Goal: Task Accomplishment & Management: Complete application form

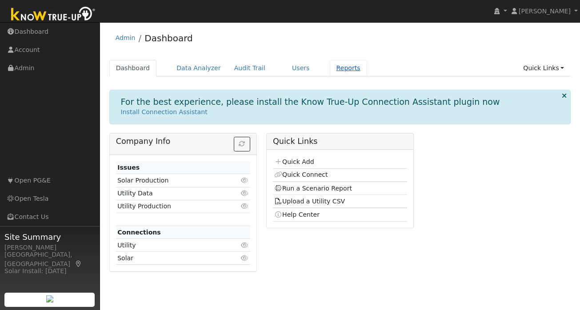
click at [337, 68] on link "Reports" at bounding box center [348, 68] width 37 height 16
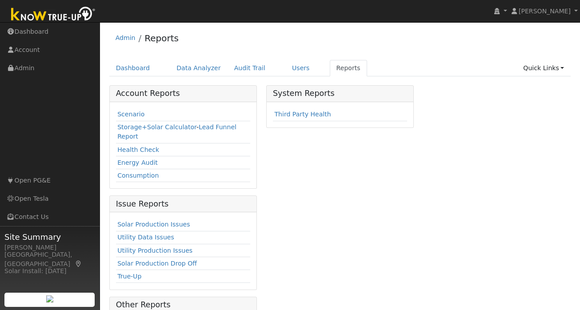
click at [122, 110] on td "Scenario" at bounding box center [183, 114] width 134 height 13
click at [125, 113] on link "Scenario" at bounding box center [130, 114] width 27 height 7
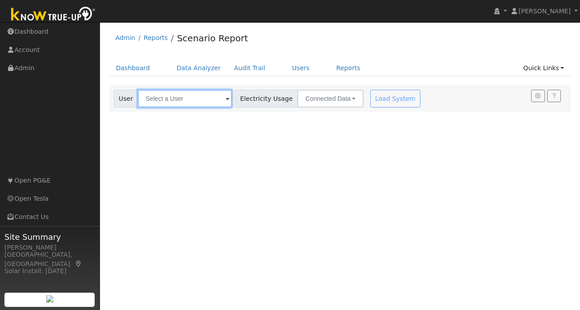
click at [167, 99] on input "text" at bounding box center [185, 99] width 94 height 18
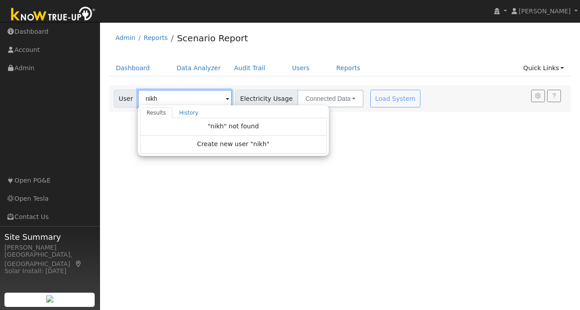
type input "nikh"
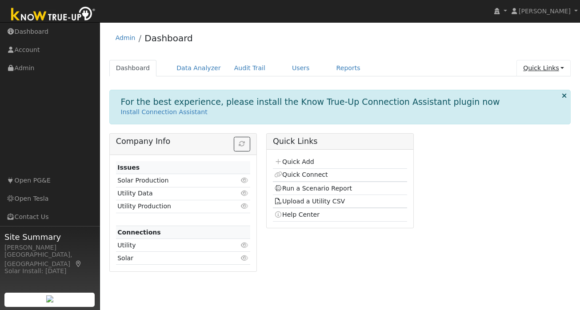
click at [558, 71] on link "Quick Links" at bounding box center [543, 68] width 54 height 16
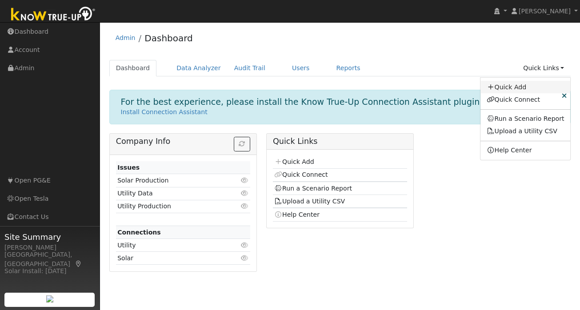
click at [520, 86] on link "Quick Add" at bounding box center [525, 87] width 90 height 12
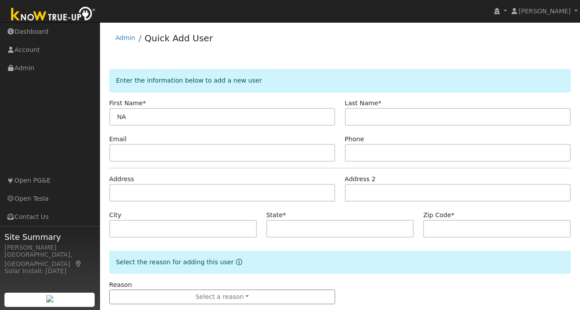
type input "N"
type input "Nathan"
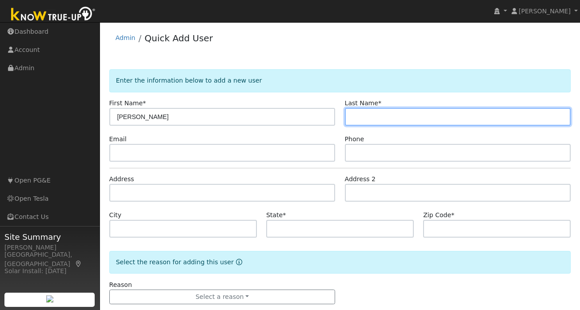
click at [381, 119] on input "text" at bounding box center [458, 117] width 226 height 18
type input "Kong"
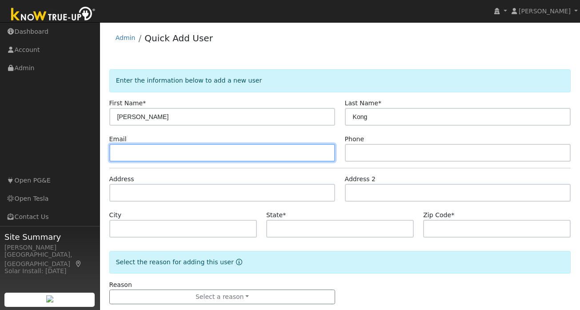
click at [193, 158] on input "text" at bounding box center [222, 153] width 226 height 18
paste input "[EMAIL_ADDRESS][DOMAIN_NAME]"
type input "[EMAIL_ADDRESS][DOMAIN_NAME]"
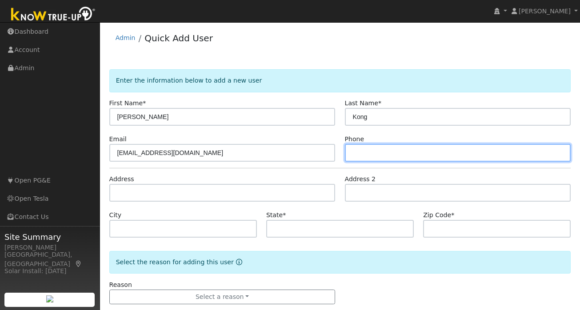
click at [398, 150] on input "text" at bounding box center [458, 153] width 226 height 18
paste input "4086440444"
type input "4086440444"
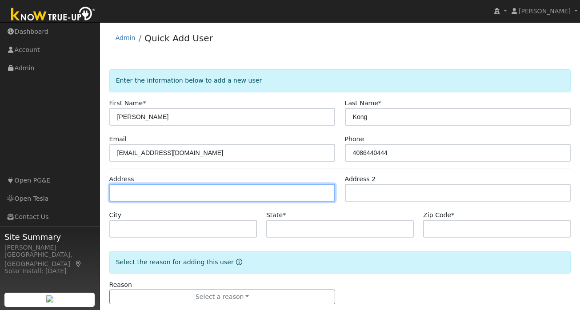
click at [148, 194] on input "text" at bounding box center [222, 193] width 226 height 18
paste input "8318 Cypress Ct Dublin, CA 94568"
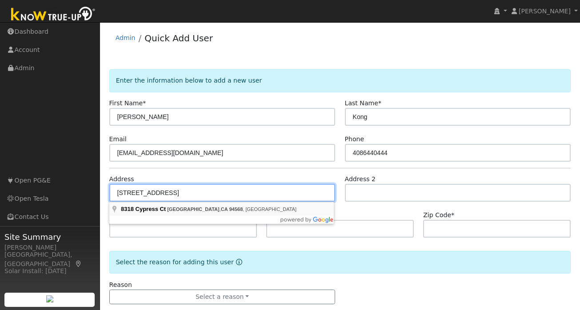
type input "8318 Cypress Court"
type input "Dublin"
type input "CA"
type input "94568"
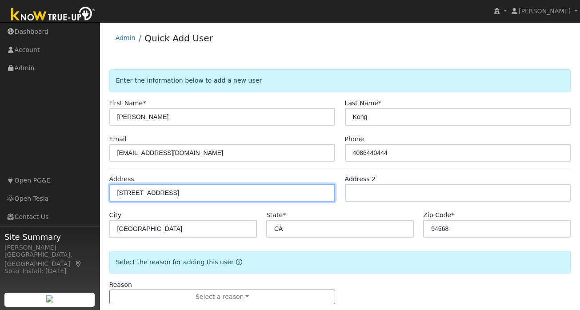
scroll to position [16, 0]
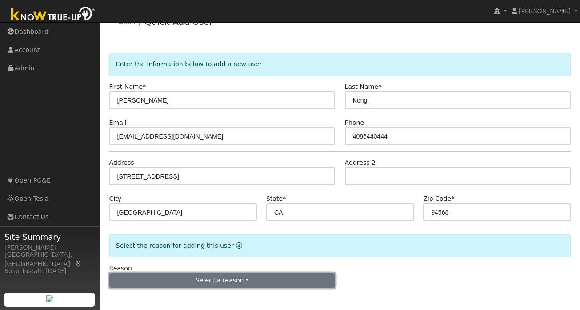
click at [214, 276] on button "Select a reason" at bounding box center [222, 280] width 226 height 15
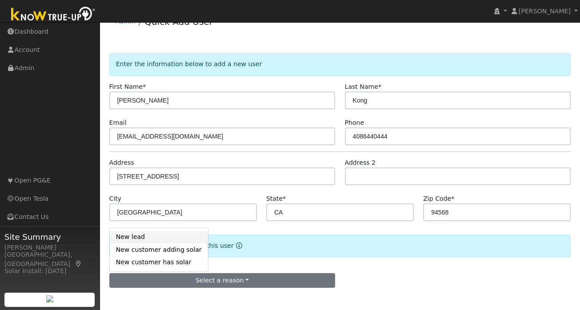
click at [140, 237] on link "New lead" at bounding box center [159, 237] width 98 height 12
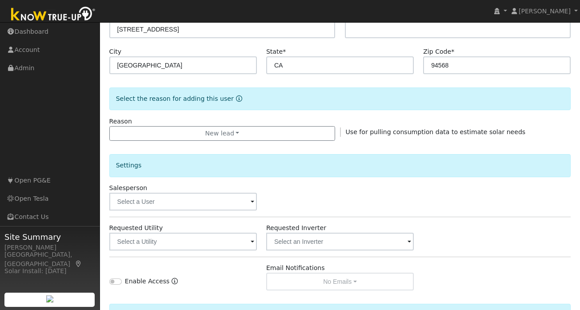
scroll to position [264, 0]
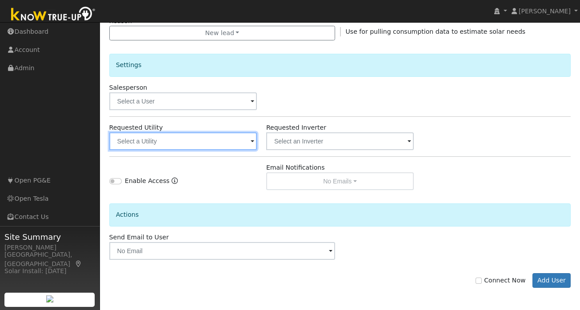
click at [201, 141] on input "text" at bounding box center [182, 141] width 147 height 18
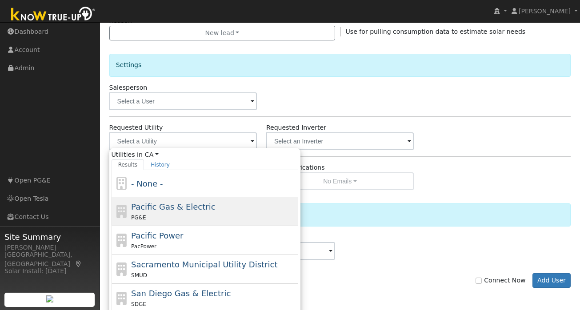
click at [166, 212] on div "Pacific Gas & Electric PG&E" at bounding box center [213, 211] width 165 height 21
type input "Pacific Gas & Electric"
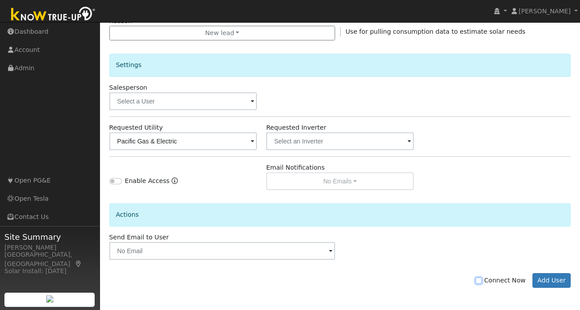
click at [482, 283] on input "Connect Now" at bounding box center [478, 281] width 6 height 6
checkbox input "true"
click at [556, 279] on button "Add User" at bounding box center [551, 280] width 39 height 15
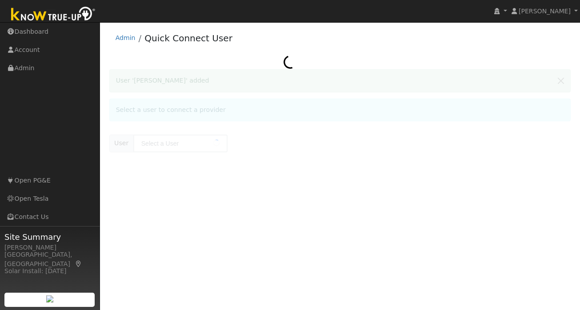
type input "[PERSON_NAME]"
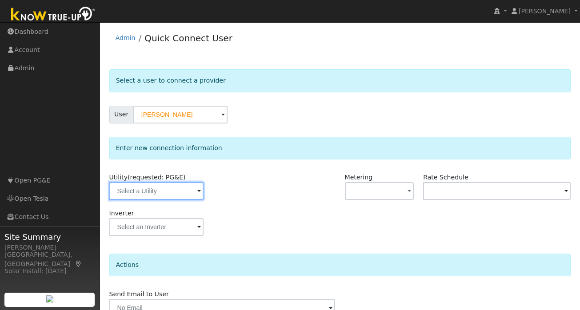
click at [184, 190] on input "text" at bounding box center [156, 191] width 94 height 18
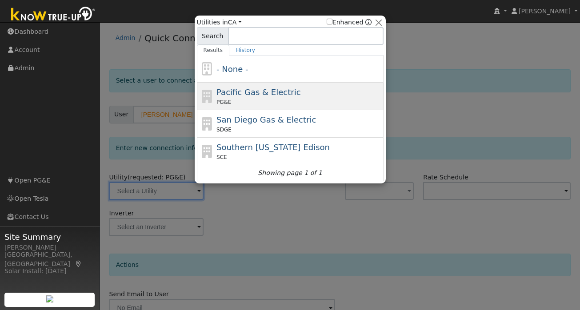
click at [257, 104] on div "PG&E" at bounding box center [298, 102] width 165 height 8
type input "PG&E"
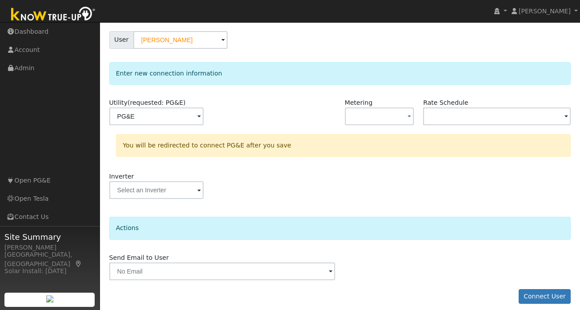
scroll to position [82, 0]
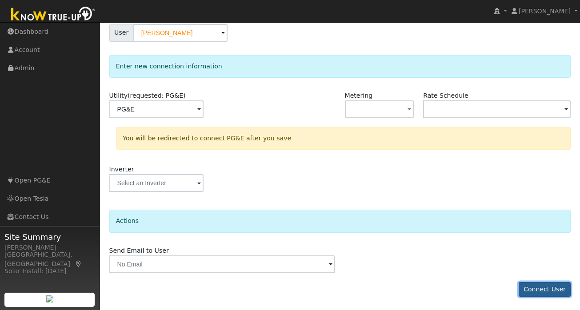
click at [538, 287] on button "Connect User" at bounding box center [544, 289] width 52 height 15
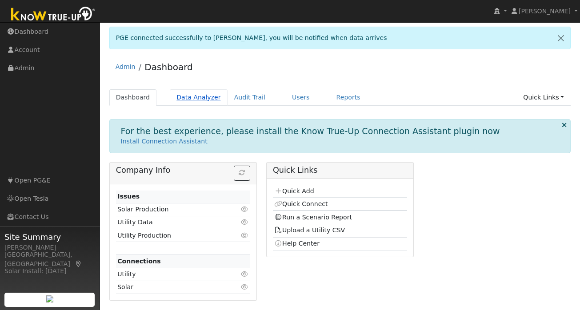
click at [192, 95] on link "Data Analyzer" at bounding box center [199, 97] width 58 height 16
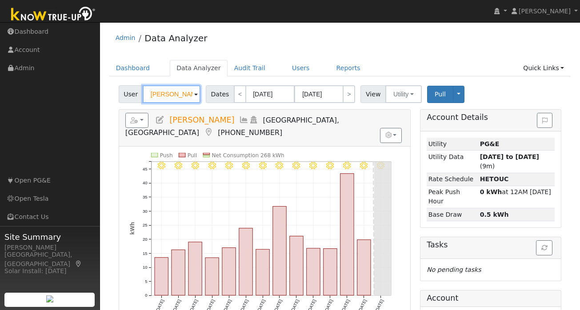
click at [177, 96] on input "[PERSON_NAME]" at bounding box center [172, 94] width 58 height 18
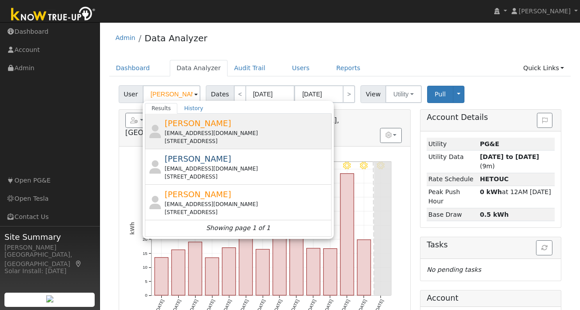
click at [207, 126] on span "[PERSON_NAME]" at bounding box center [197, 123] width 67 height 9
type input "[PERSON_NAME]"
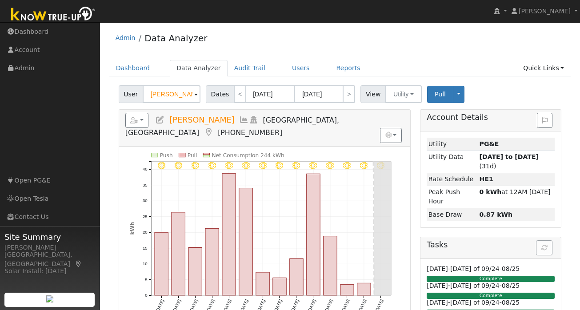
scroll to position [1, 0]
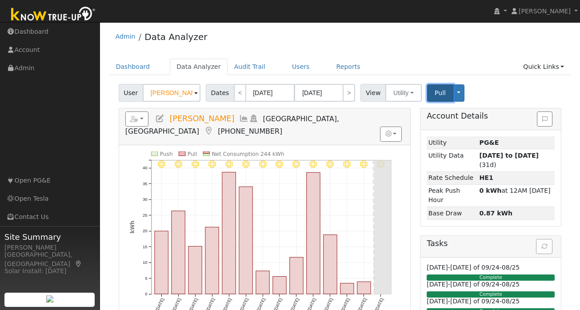
click at [434, 92] on span "Pull" at bounding box center [439, 92] width 11 height 7
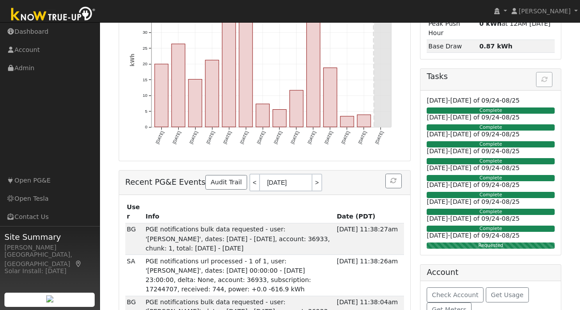
scroll to position [172, 0]
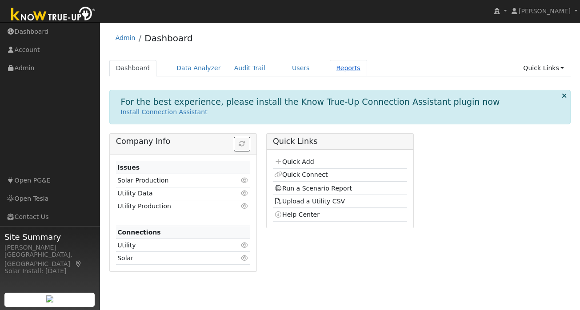
click at [337, 68] on link "Reports" at bounding box center [348, 68] width 37 height 16
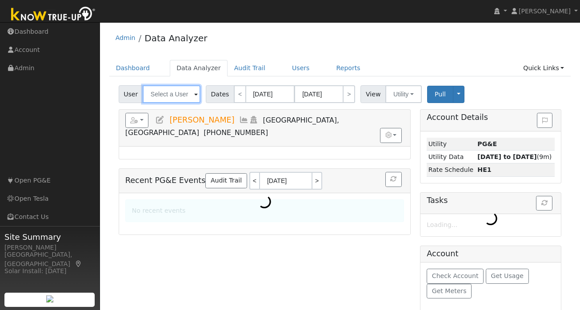
type input "[PERSON_NAME]"
click at [169, 94] on input "[PERSON_NAME]" at bounding box center [172, 94] width 58 height 18
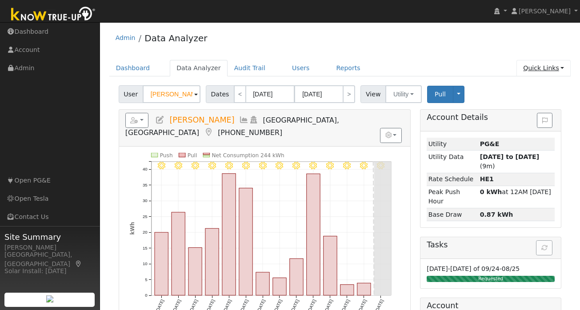
click at [553, 68] on link "Quick Links" at bounding box center [543, 68] width 54 height 16
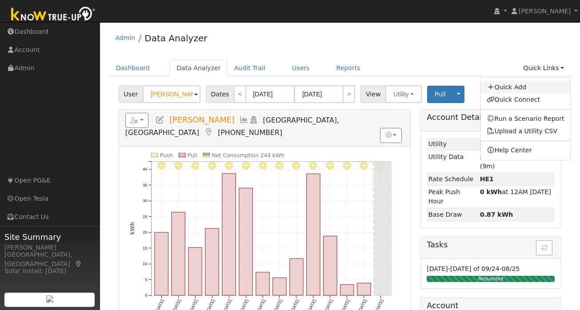
click at [531, 90] on link "Quick Add" at bounding box center [525, 87] width 90 height 12
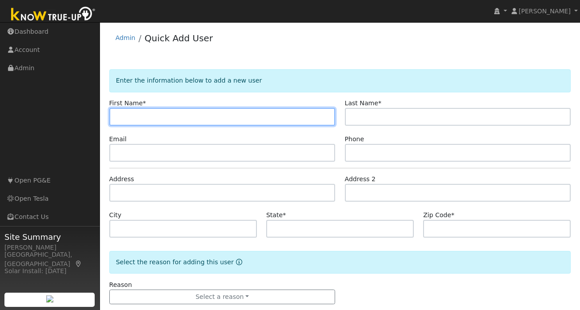
paste input "Abhishek"
type input "Abhishek"
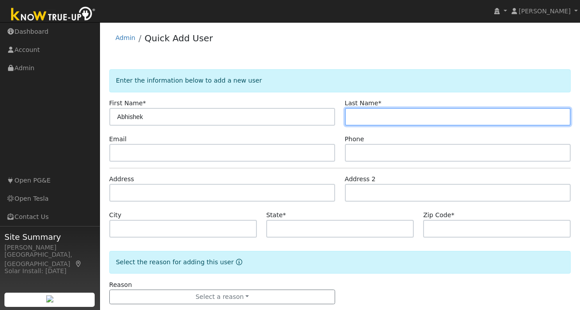
click at [362, 117] on input "text" at bounding box center [458, 117] width 226 height 18
paste input "[PERSON_NAME]"
type input "Gupta"
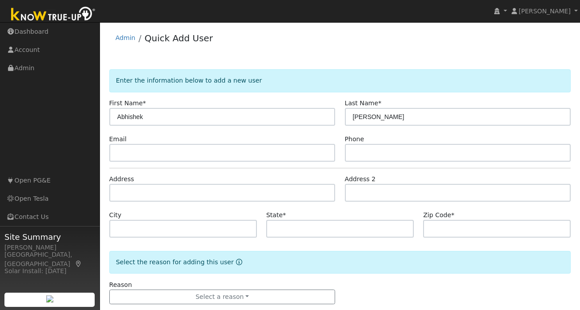
click at [186, 162] on form "Enter the information below to add a new user First Name * Abhishek Last Name *…" at bounding box center [340, 195] width 462 height 253
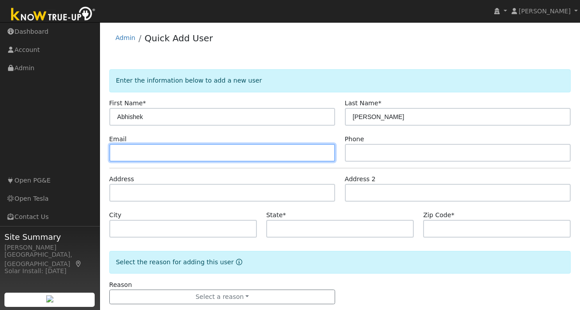
click at [187, 156] on input "text" at bounding box center [222, 153] width 226 height 18
paste input "axgupta@gmail.com"
type input "axgupta@gmail.com"
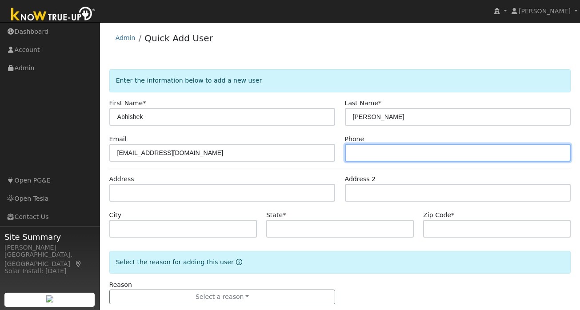
paste input "[PHONE_NUMBER]"
type input "[PHONE_NUMBER]"
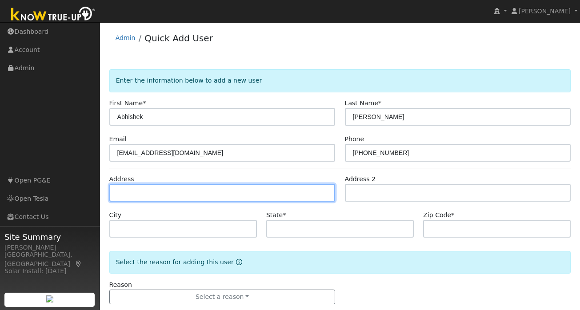
click at [140, 194] on input "text" at bounding box center [222, 193] width 226 height 18
paste input "5822 Huntley Ave Dublin, CALIFORNIA 94"
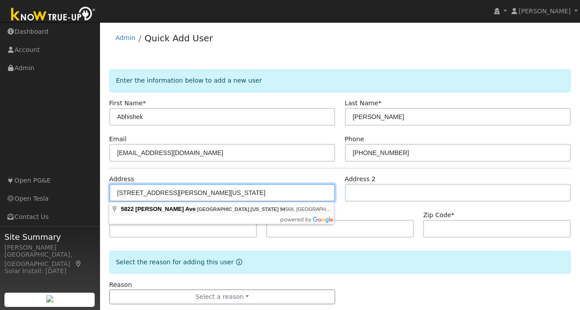
scroll to position [16, 0]
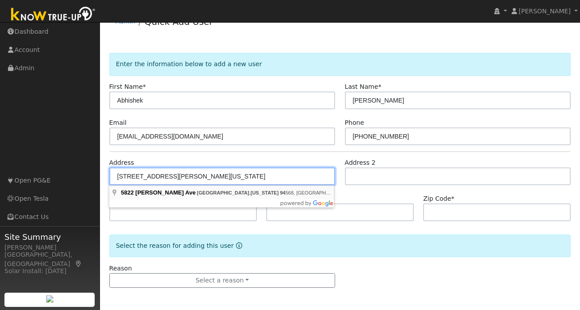
type input "[STREET_ADDRESS][PERSON_NAME]"
type input "Dublin"
type input "CA"
type input "94568"
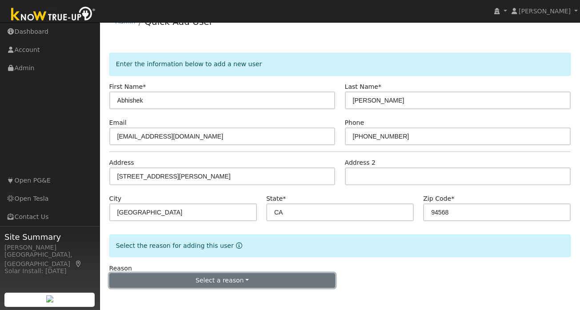
click at [197, 275] on button "Select a reason" at bounding box center [222, 280] width 226 height 15
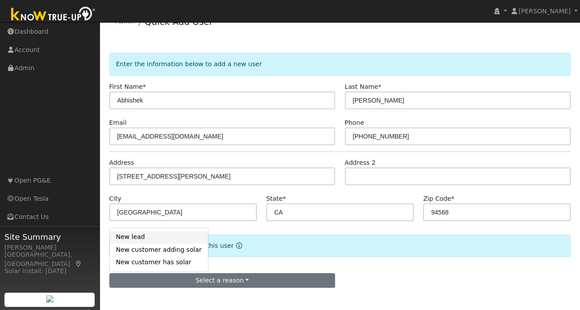
click at [135, 238] on link "New lead" at bounding box center [159, 237] width 98 height 12
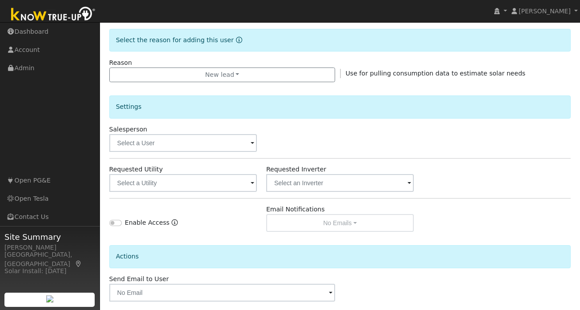
scroll to position [264, 0]
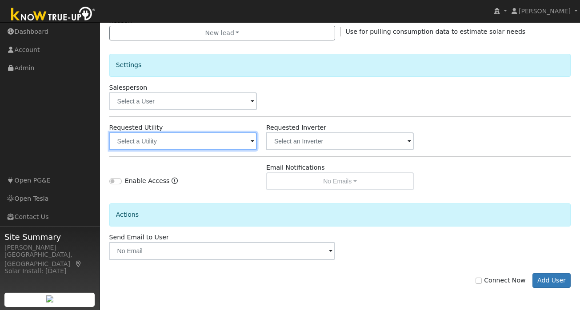
click at [237, 140] on input "text" at bounding box center [182, 141] width 147 height 18
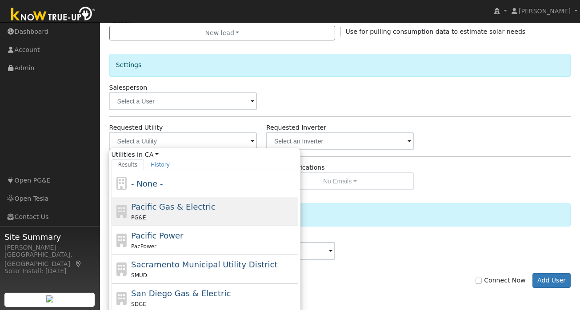
click at [197, 212] on div "Pacific Gas & Electric PG&E" at bounding box center [213, 211] width 165 height 21
type input "Pacific Gas & Electric"
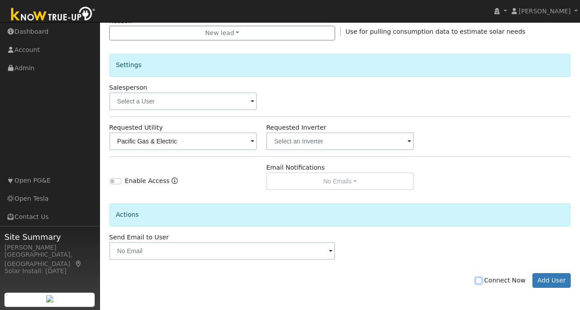
click at [481, 279] on input "Connect Now" at bounding box center [478, 281] width 6 height 6
checkbox input "true"
click at [546, 282] on button "Add User" at bounding box center [551, 280] width 39 height 15
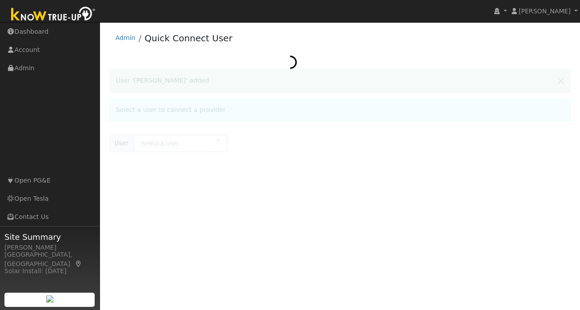
type input "[PERSON_NAME]"
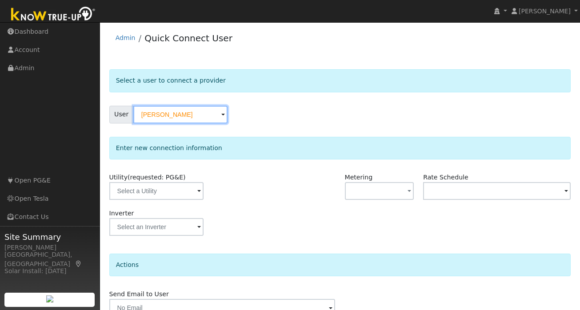
scroll to position [44, 0]
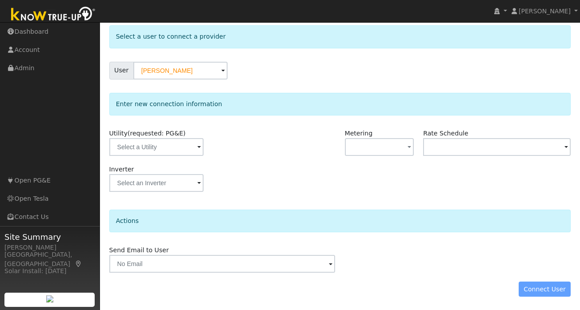
click at [550, 288] on div "Connect User" at bounding box center [339, 289] width 471 height 15
click at [197, 148] on span at bounding box center [199, 148] width 4 height 10
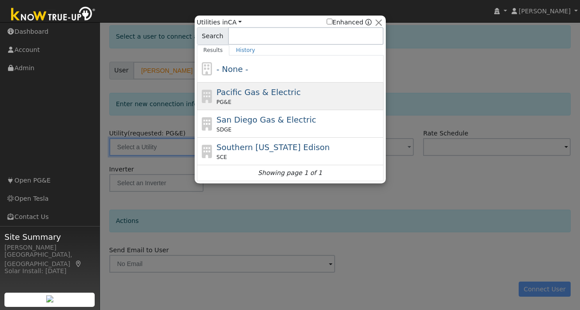
click at [265, 94] on span "Pacific Gas & Electric" at bounding box center [258, 92] width 84 height 9
type input "PG&E"
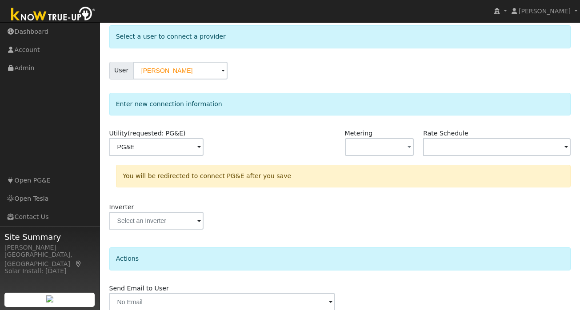
scroll to position [82, 0]
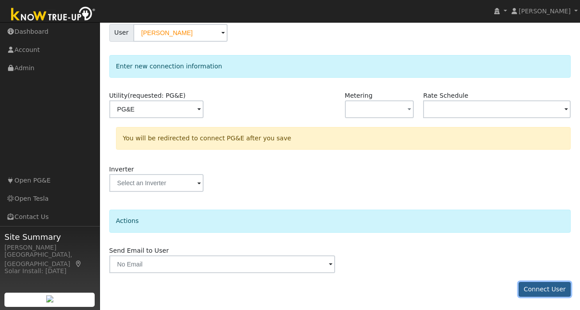
click at [543, 287] on button "Connect User" at bounding box center [544, 289] width 52 height 15
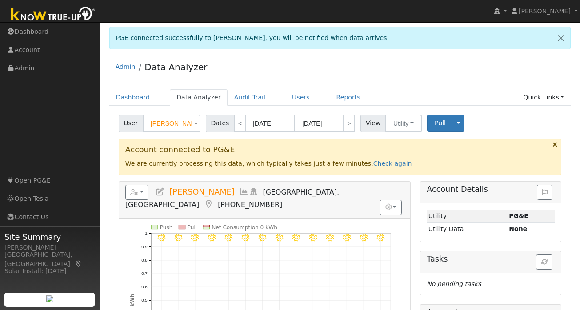
click at [178, 123] on input "[PERSON_NAME]" at bounding box center [172, 124] width 58 height 18
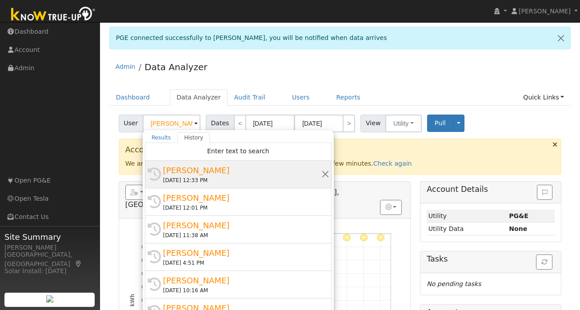
click at [208, 175] on div "[PERSON_NAME]" at bounding box center [242, 170] width 158 height 12
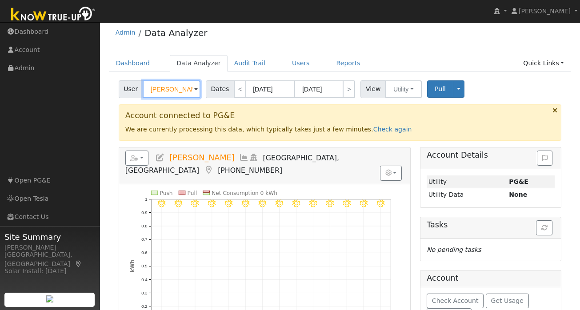
scroll to position [40, 0]
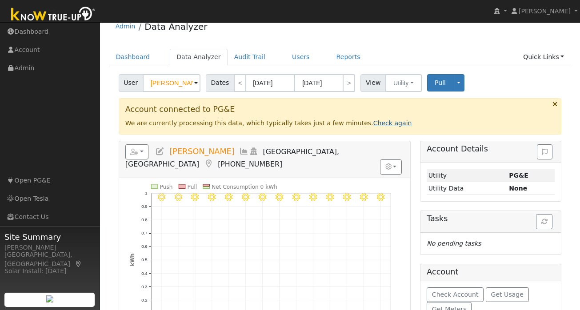
click at [376, 123] on link "Check again" at bounding box center [392, 123] width 39 height 7
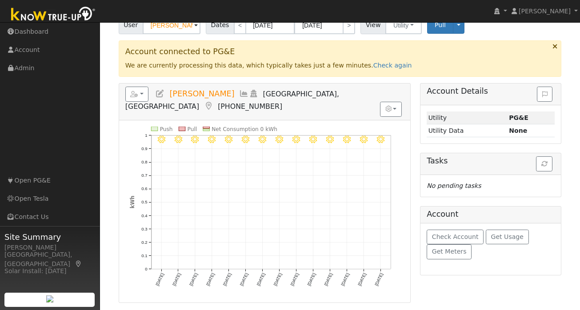
scroll to position [98, 0]
click at [379, 69] on link "Check again" at bounding box center [392, 65] width 39 height 7
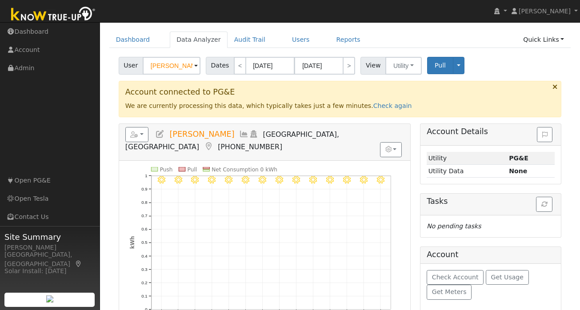
scroll to position [53, 0]
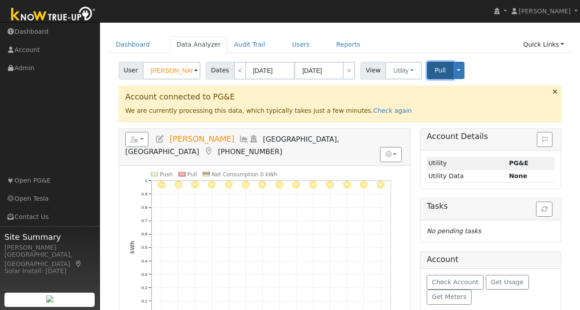
click at [442, 68] on span "Pull" at bounding box center [439, 70] width 11 height 7
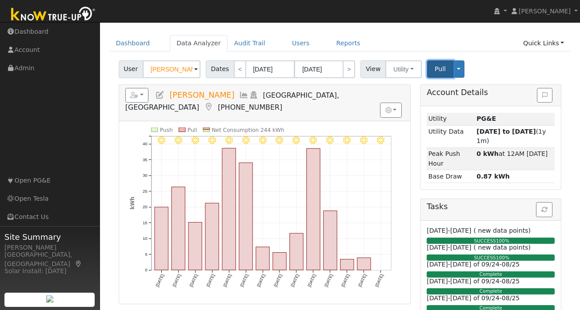
scroll to position [0, 0]
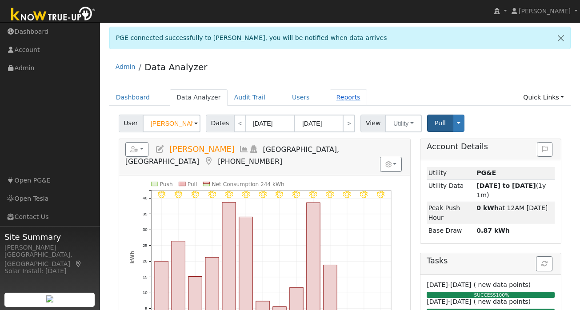
click at [339, 96] on link "Reports" at bounding box center [348, 97] width 37 height 16
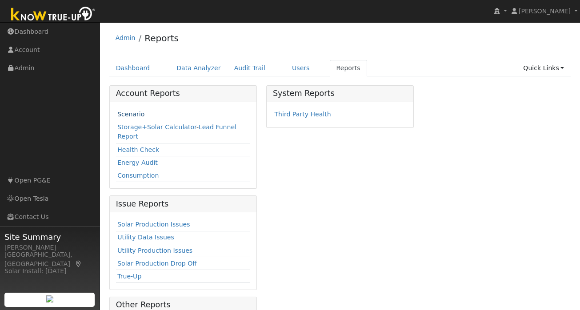
click at [137, 113] on link "Scenario" at bounding box center [130, 114] width 27 height 7
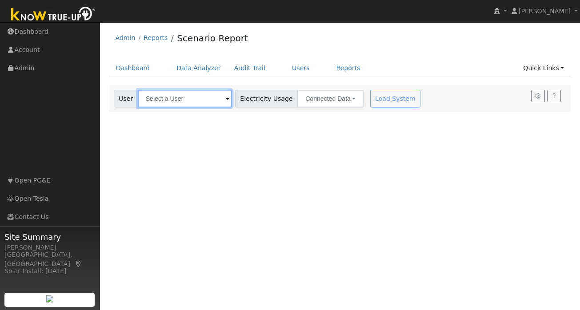
click at [189, 99] on input "text" at bounding box center [185, 99] width 94 height 18
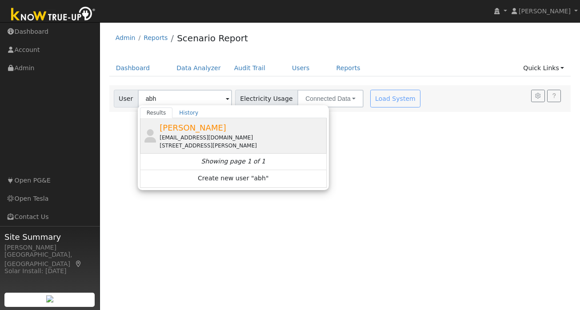
click at [194, 128] on span "[PERSON_NAME]" at bounding box center [192, 127] width 67 height 9
type input "[PERSON_NAME]"
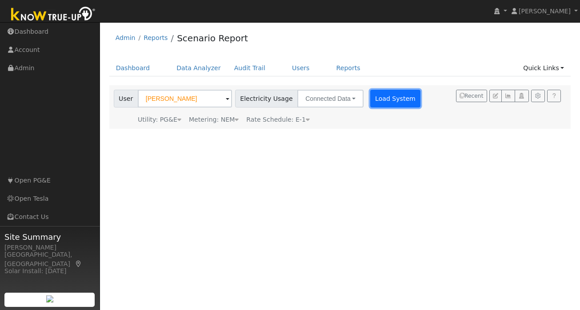
click at [384, 103] on button "Load System" at bounding box center [395, 99] width 51 height 18
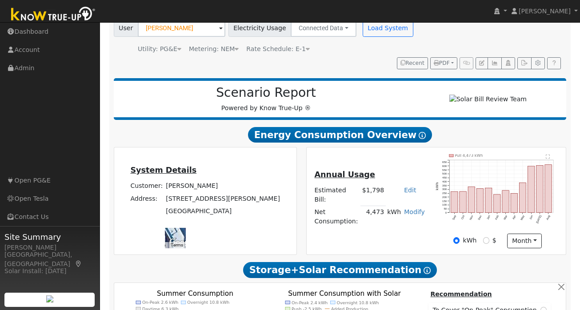
scroll to position [83, 0]
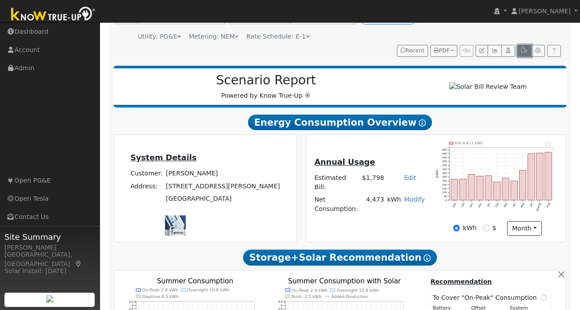
click at [522, 52] on icon "button" at bounding box center [524, 50] width 7 height 5
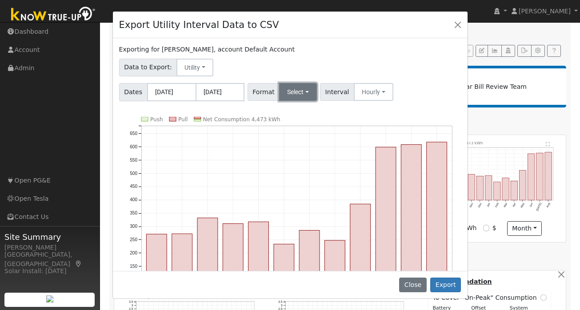
click at [310, 93] on button "Select" at bounding box center [298, 92] width 38 height 18
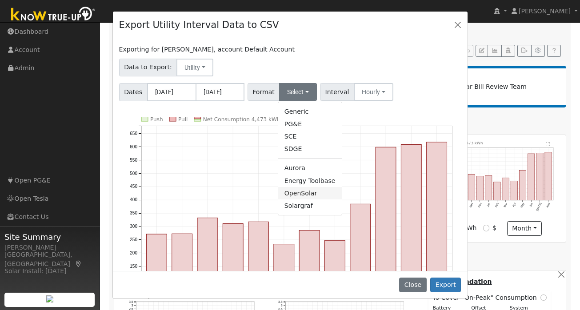
click at [305, 193] on link "OpenSolar" at bounding box center [310, 193] width 64 height 12
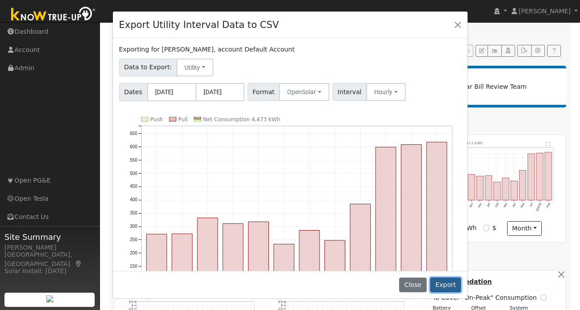
click at [445, 285] on button "Export" at bounding box center [445, 285] width 31 height 15
